Goal: Transaction & Acquisition: Purchase product/service

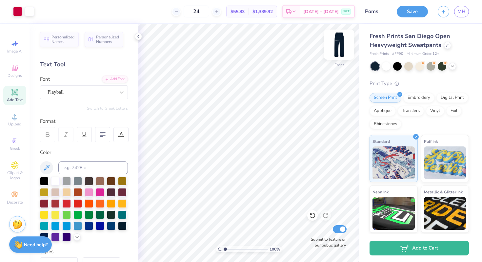
click at [346, 51] on img at bounding box center [339, 45] width 26 height 26
type textarea "x"
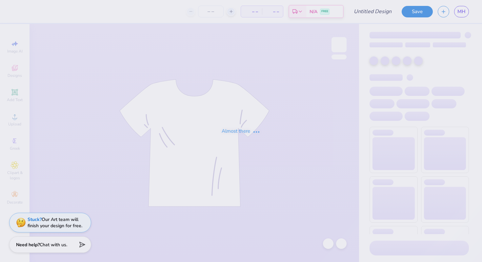
type input "Pom"
type input "24"
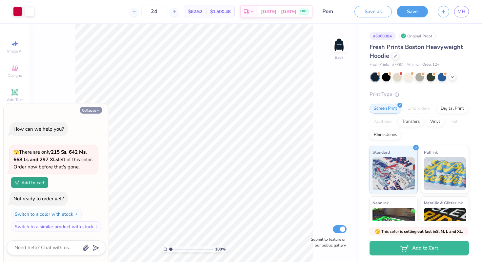
click at [94, 113] on button "Collapse" at bounding box center [91, 110] width 22 height 7
type textarea "x"
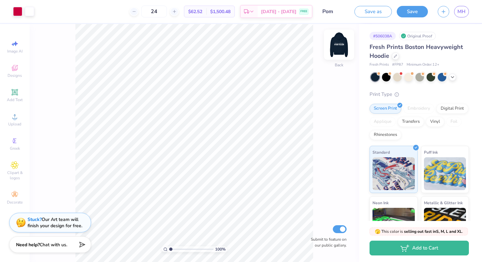
click at [341, 50] on img at bounding box center [339, 45] width 26 height 26
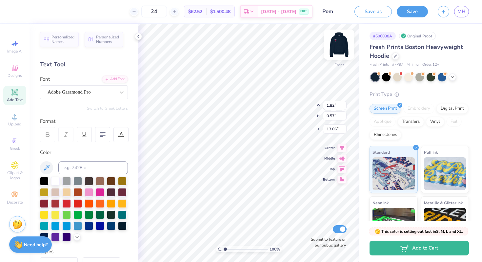
type input "14.50"
type input "1.90"
type input "10.62"
click at [105, 11] on div "24 $62.52 Per Item $1,500.48 Total Est. Delivery [DATE] - [DATE] FREE" at bounding box center [165, 11] width 295 height 23
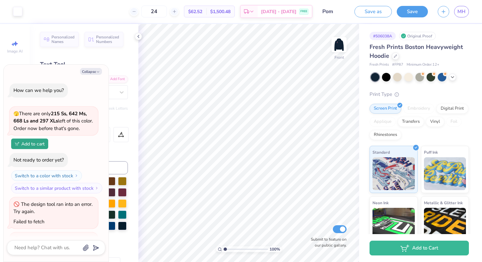
type textarea "x"
